Goal: Download file/media

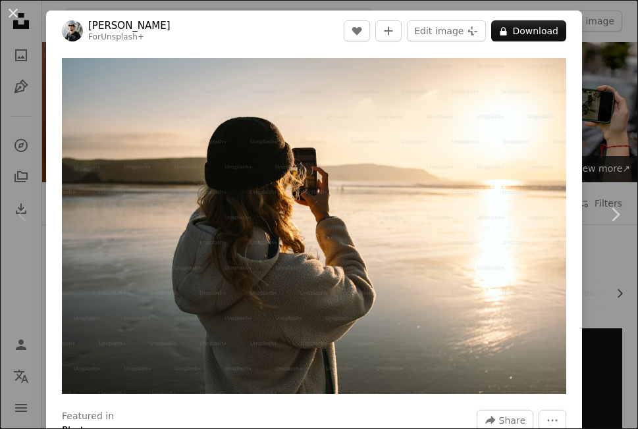
click at [522, 32] on button "A lock Download" at bounding box center [528, 30] width 75 height 21
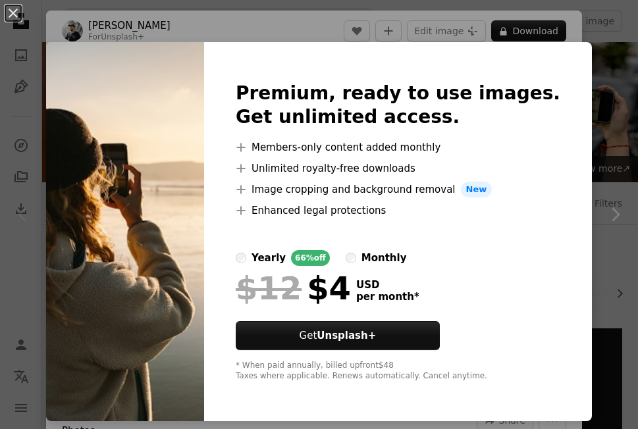
click at [127, 236] on img at bounding box center [125, 231] width 158 height 379
click at [144, 63] on img at bounding box center [125, 231] width 158 height 379
click at [9, 14] on button "An X shape" at bounding box center [13, 13] width 16 height 16
